Goal: Task Accomplishment & Management: Complete application form

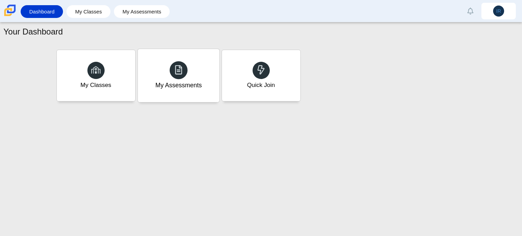
click at [162, 91] on div "My Assessments" at bounding box center [179, 75] width 82 height 53
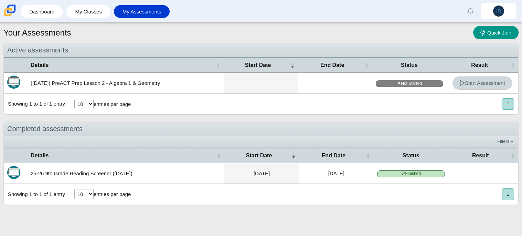
click at [473, 86] on link "Start Assessment" at bounding box center [483, 82] width 60 height 13
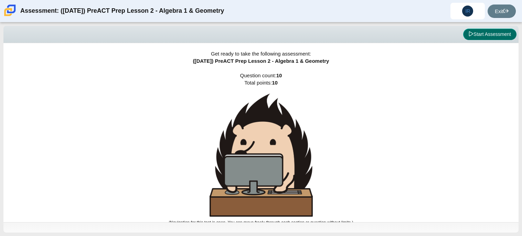
click at [503, 35] on button "Start Assessment" at bounding box center [490, 35] width 53 height 12
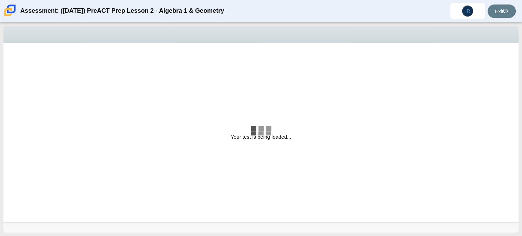
select select "bbf5d072-3e0b-44c4-9a12-6e7c9033f65b"
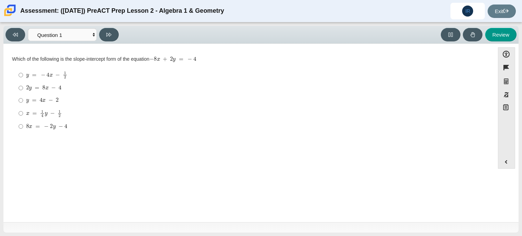
click at [49, 97] on mjx-math "Assessment items" at bounding box center [42, 100] width 32 height 6
click at [23, 97] on input "y = 4 x − 2 y = 4 x − 2" at bounding box center [21, 100] width 4 height 12
radio input "true"
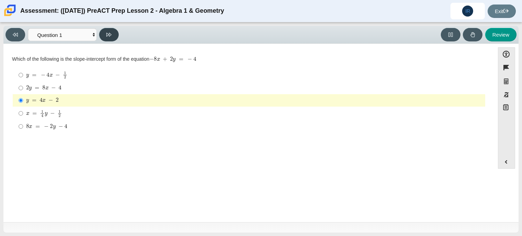
click at [104, 31] on button at bounding box center [109, 34] width 20 height 13
select select "ed62e223-81bd-4cbf-ab48-ab975844bd1f"
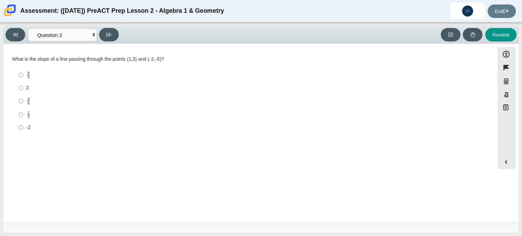
click at [46, 97] on div "3 8" at bounding box center [254, 101] width 457 height 8
click at [23, 97] on input "3 8 3 eighths" at bounding box center [21, 100] width 4 height 13
radio input "true"
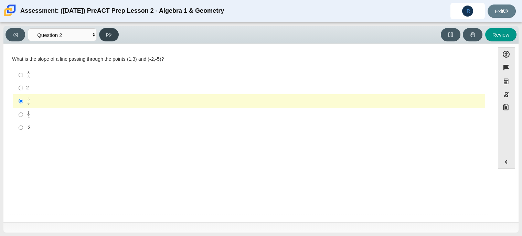
click at [112, 31] on button at bounding box center [109, 34] width 20 height 13
select select "97f4f5fa-a52e-4fed-af51-565bfcdf47cb"
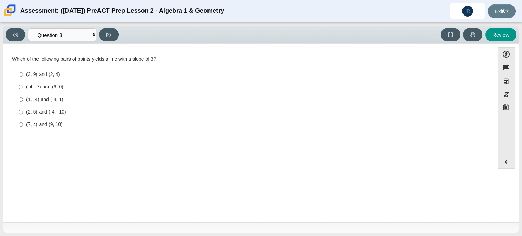
click at [66, 100] on div "(1, -4) and (-4, 1)" at bounding box center [254, 99] width 457 height 7
click at [23, 100] on input "(1, -4) and (-4, 1) (1, -4) and (-4, 1)" at bounding box center [21, 99] width 4 height 12
radio input "true"
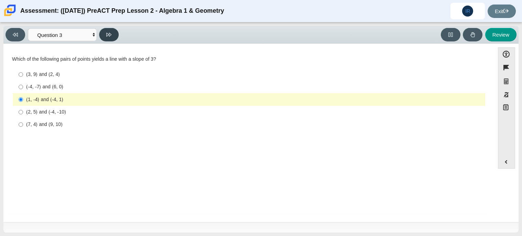
click at [114, 34] on button at bounding box center [109, 34] width 20 height 13
select select "89427bb7-e313-4f00-988f-8b8255897029"
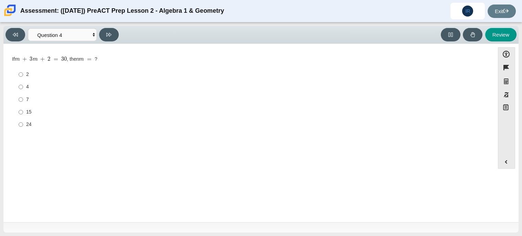
click at [29, 85] on div "4" at bounding box center [254, 86] width 457 height 7
click at [23, 85] on input "4 4" at bounding box center [21, 87] width 4 height 12
radio input "true"
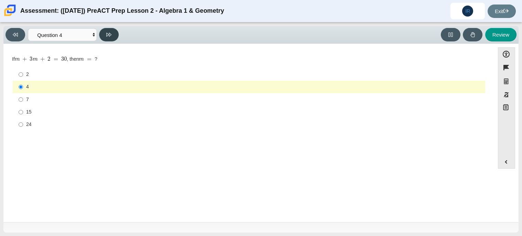
click at [111, 33] on icon at bounding box center [108, 35] width 5 height 4
select select "489dcffd-4e6a-49cf-a9d6-ad1d4a911a4e"
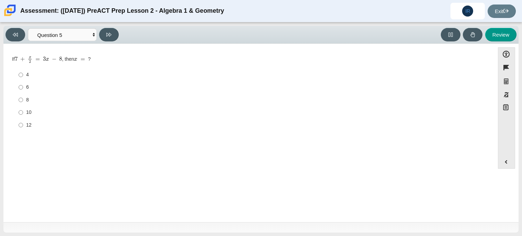
click at [31, 98] on div "8" at bounding box center [254, 99] width 457 height 7
click at [23, 98] on input "8 8" at bounding box center [21, 99] width 4 height 12
radio input "true"
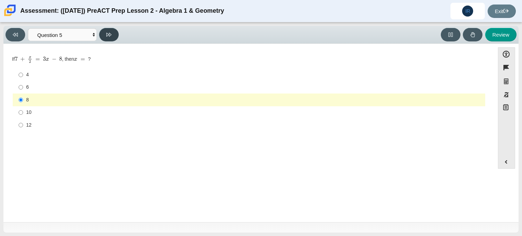
click at [114, 35] on button at bounding box center [109, 34] width 20 height 13
select select "210571de-36a6-4d8e-a361-ceff8ef801dc"
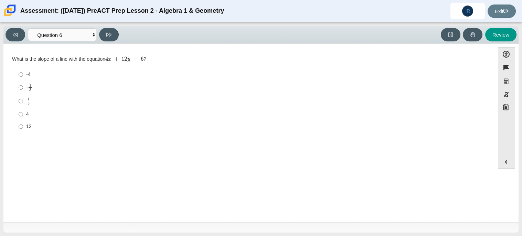
click at [26, 89] on div "- 1 3" at bounding box center [254, 87] width 457 height 8
click at [23, 89] on input "- 1 3 -1 third" at bounding box center [21, 87] width 4 height 13
radio input "true"
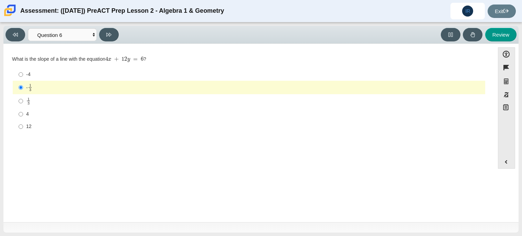
click at [34, 75] on div "-4" at bounding box center [254, 74] width 457 height 7
click at [23, 75] on input "-4 -4" at bounding box center [21, 74] width 4 height 12
radio input "true"
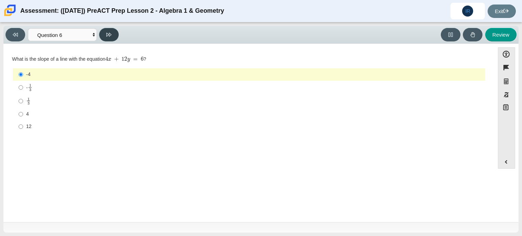
click at [114, 40] on button at bounding box center [109, 34] width 20 height 13
select select "ec95ace6-bebc-42b8-9428-40567494d4da"
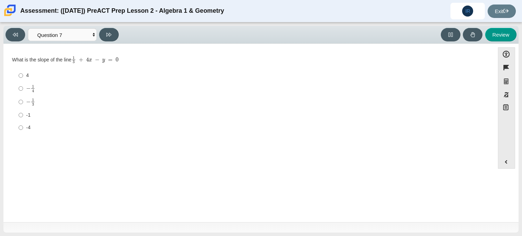
click at [23, 115] on label "-1 -1" at bounding box center [250, 114] width 472 height 12
click at [23, 115] on input "-1 -1" at bounding box center [21, 114] width 4 height 12
radio input "true"
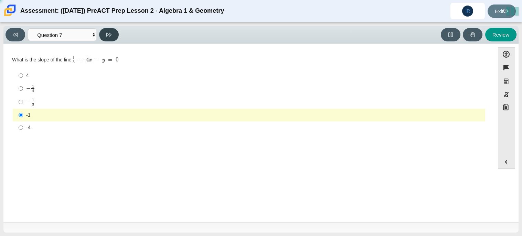
click at [102, 34] on button at bounding box center [109, 34] width 20 height 13
select select "ce81fe10-bf29-4b5e-8bd7-4f47f2fed4d8"
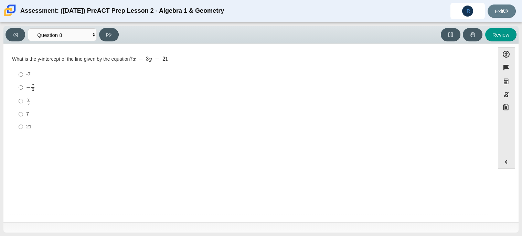
click at [14, 101] on label "7 3 7 thirds" at bounding box center [250, 100] width 472 height 13
click at [19, 101] on input "7 3 7 thirds" at bounding box center [21, 100] width 4 height 13
radio input "true"
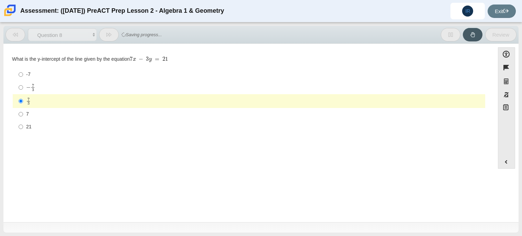
click at [103, 34] on button at bounding box center [109, 34] width 20 height 13
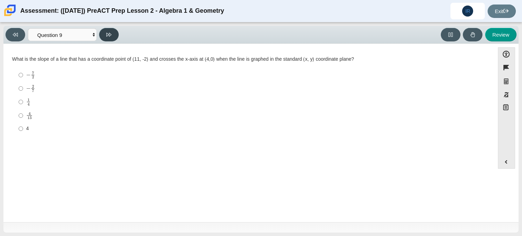
click at [103, 34] on button at bounding box center [109, 34] width 20 height 13
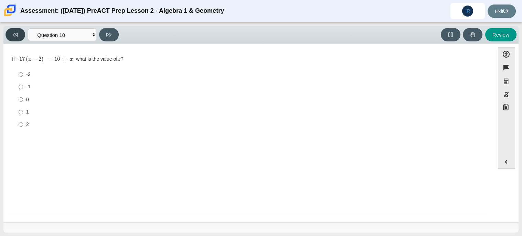
click at [13, 35] on icon at bounding box center [15, 34] width 5 height 5
select select "14773eaf-2ca1-47ae-afe7-a624a56f34b3"
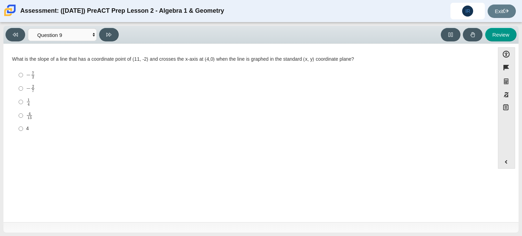
click at [41, 122] on label "4 13 4 over 13" at bounding box center [250, 114] width 472 height 13
click at [23, 122] on input "4 13 4 over 13" at bounding box center [21, 114] width 4 height 13
radio input "true"
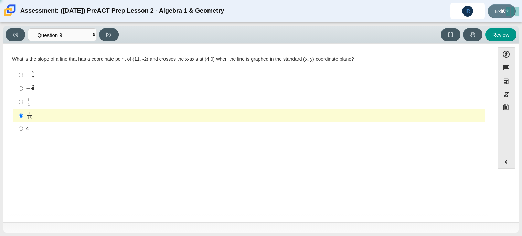
click at [51, 134] on label "4 4" at bounding box center [250, 128] width 472 height 12
click at [23, 134] on input "4 4" at bounding box center [21, 128] width 4 height 12
radio input "true"
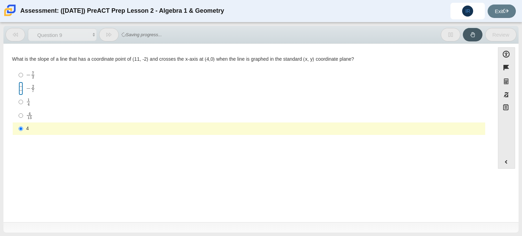
click at [21, 87] on input "− 2 7 negative 2 sevenths" at bounding box center [21, 88] width 4 height 13
radio input "true"
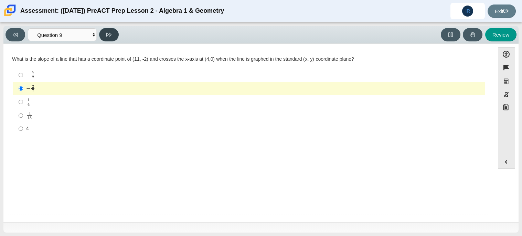
click at [111, 30] on button at bounding box center [109, 34] width 20 height 13
select select "96b71634-eacb-4f7e-8aef-411727d9bcba"
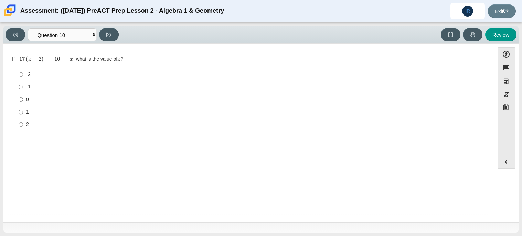
click at [54, 122] on div "2" at bounding box center [254, 124] width 457 height 7
click at [23, 122] on input "2 2" at bounding box center [21, 124] width 4 height 12
radio input "true"
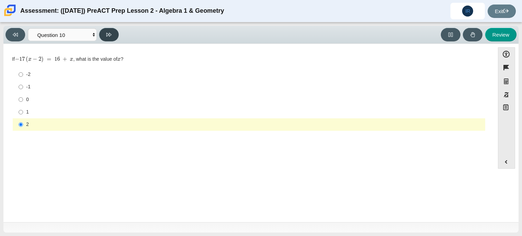
click at [106, 40] on button at bounding box center [109, 34] width 20 height 13
select select "review"
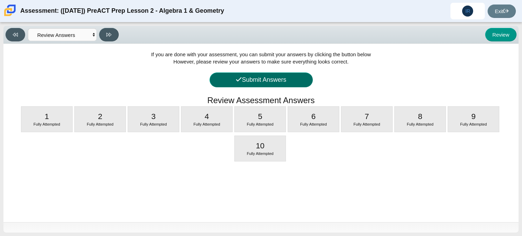
click at [296, 82] on button "Submit Answers" at bounding box center [261, 79] width 103 height 15
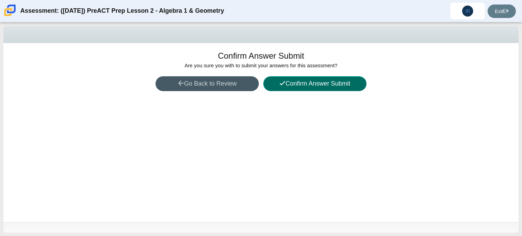
click at [294, 81] on button "Confirm Answer Submit" at bounding box center [314, 83] width 103 height 15
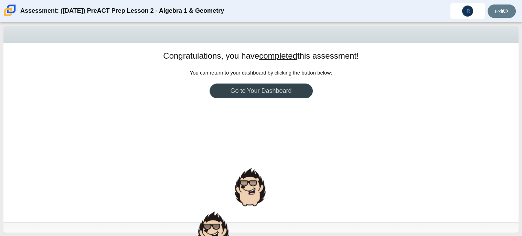
click at [293, 86] on link "Go to Your Dashboard" at bounding box center [261, 90] width 103 height 15
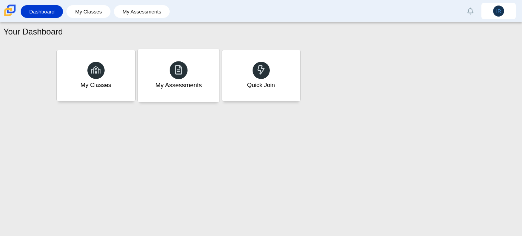
click at [180, 81] on div "My Assessments" at bounding box center [178, 85] width 46 height 9
